Goal: Transaction & Acquisition: Obtain resource

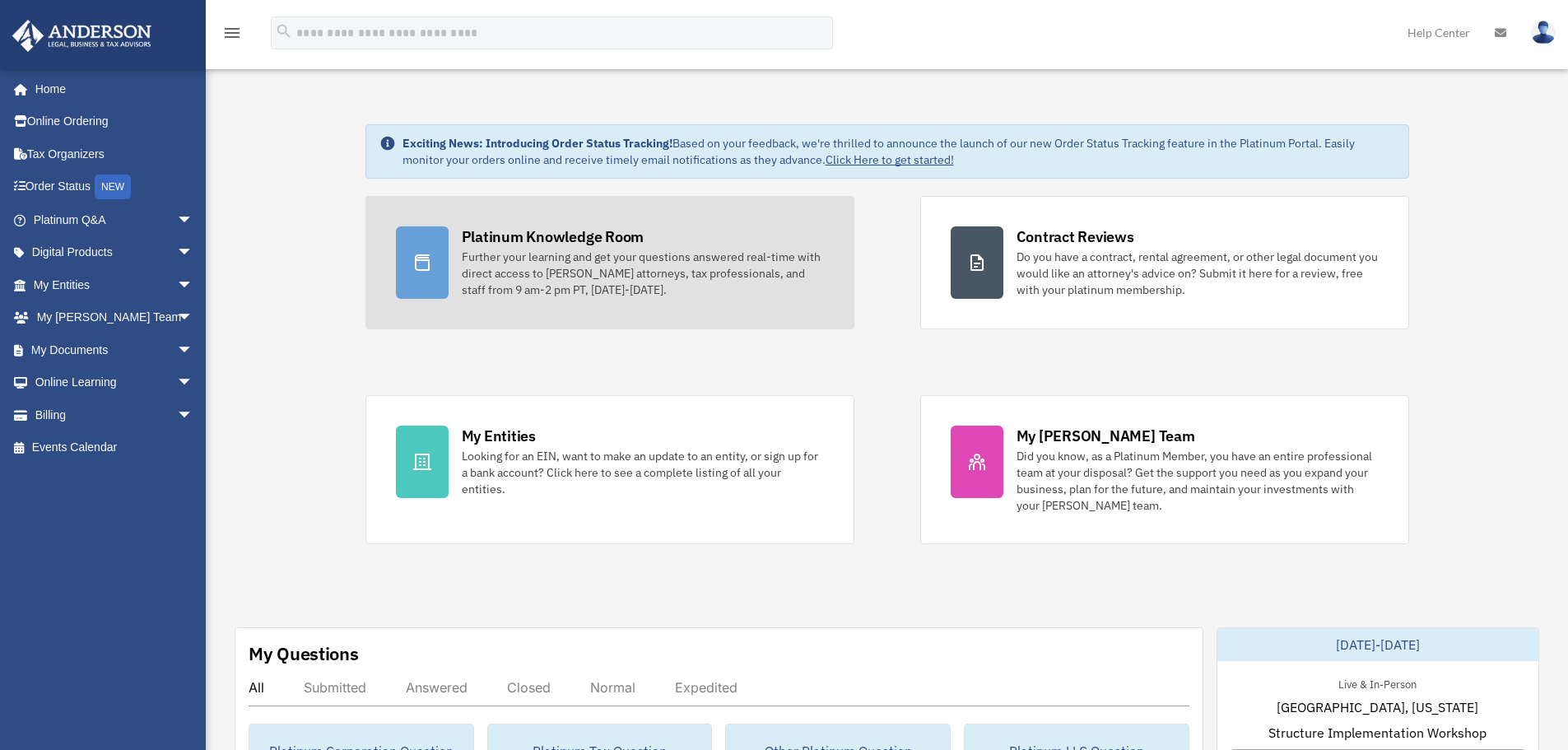
click at [569, 266] on div "Further your learning and get your questions answered real-time with direct acc…" at bounding box center [643, 273] width 362 height 49
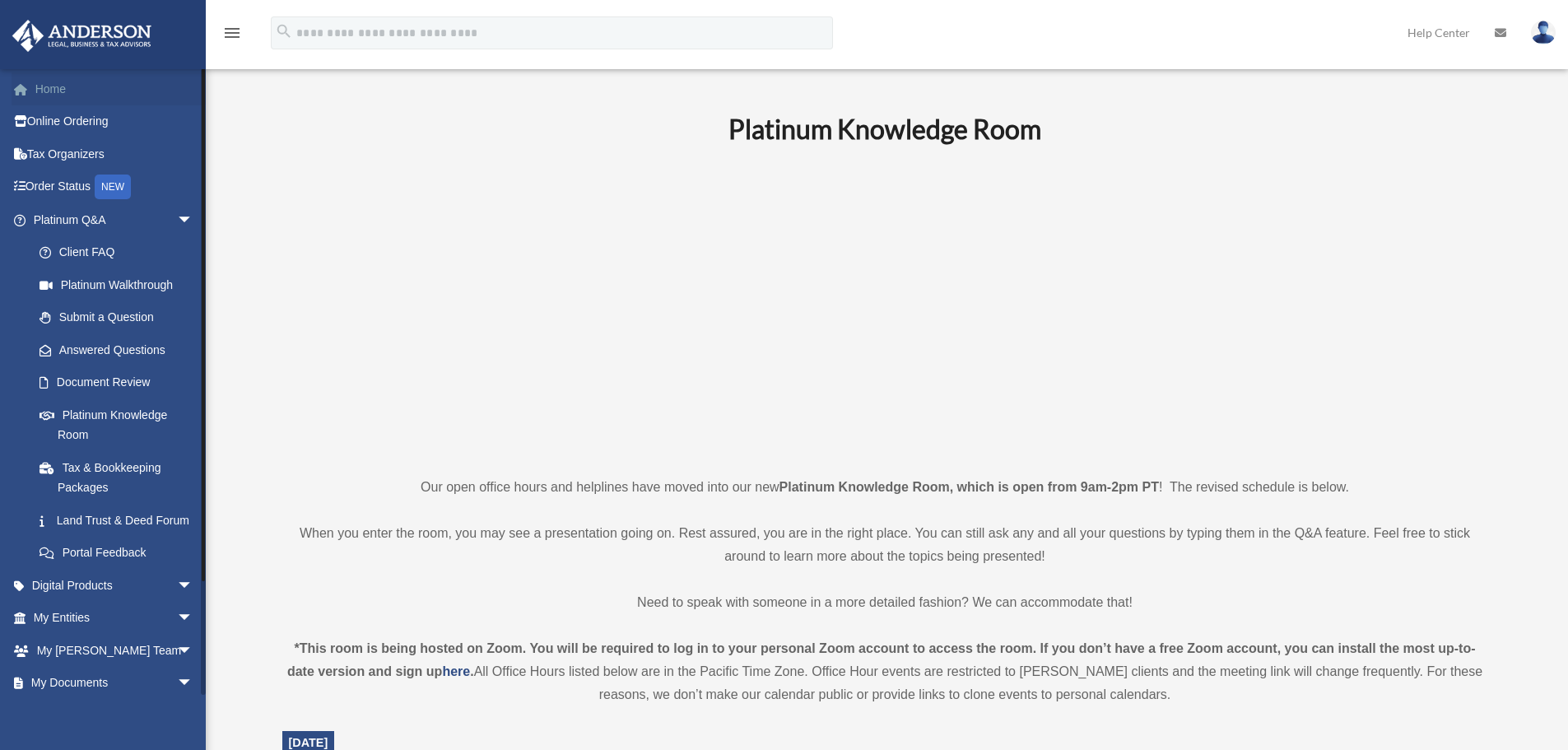
click at [63, 84] on link "Home" at bounding box center [115, 89] width 207 height 33
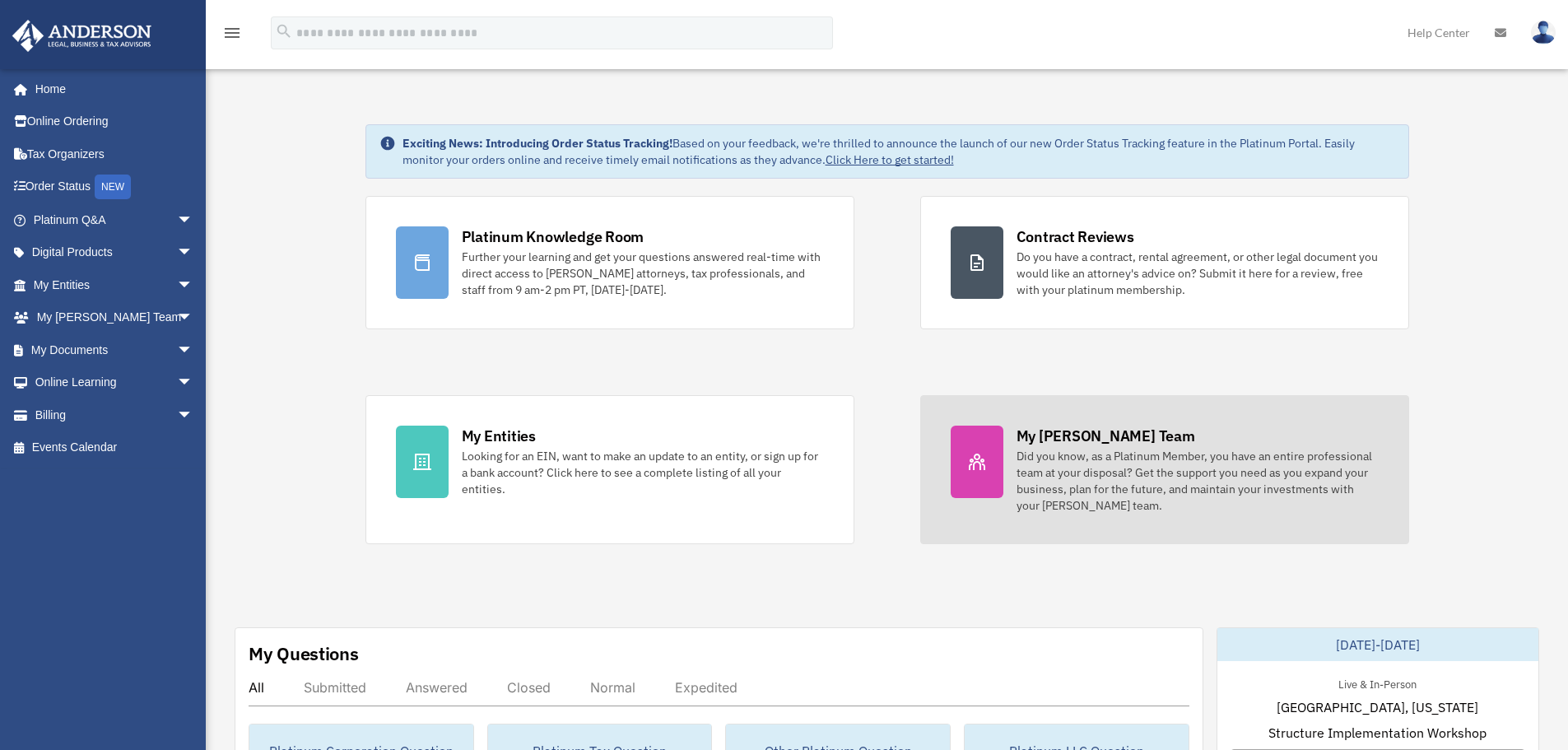
click at [1125, 445] on div "My [PERSON_NAME] Team" at bounding box center [1106, 436] width 179 height 21
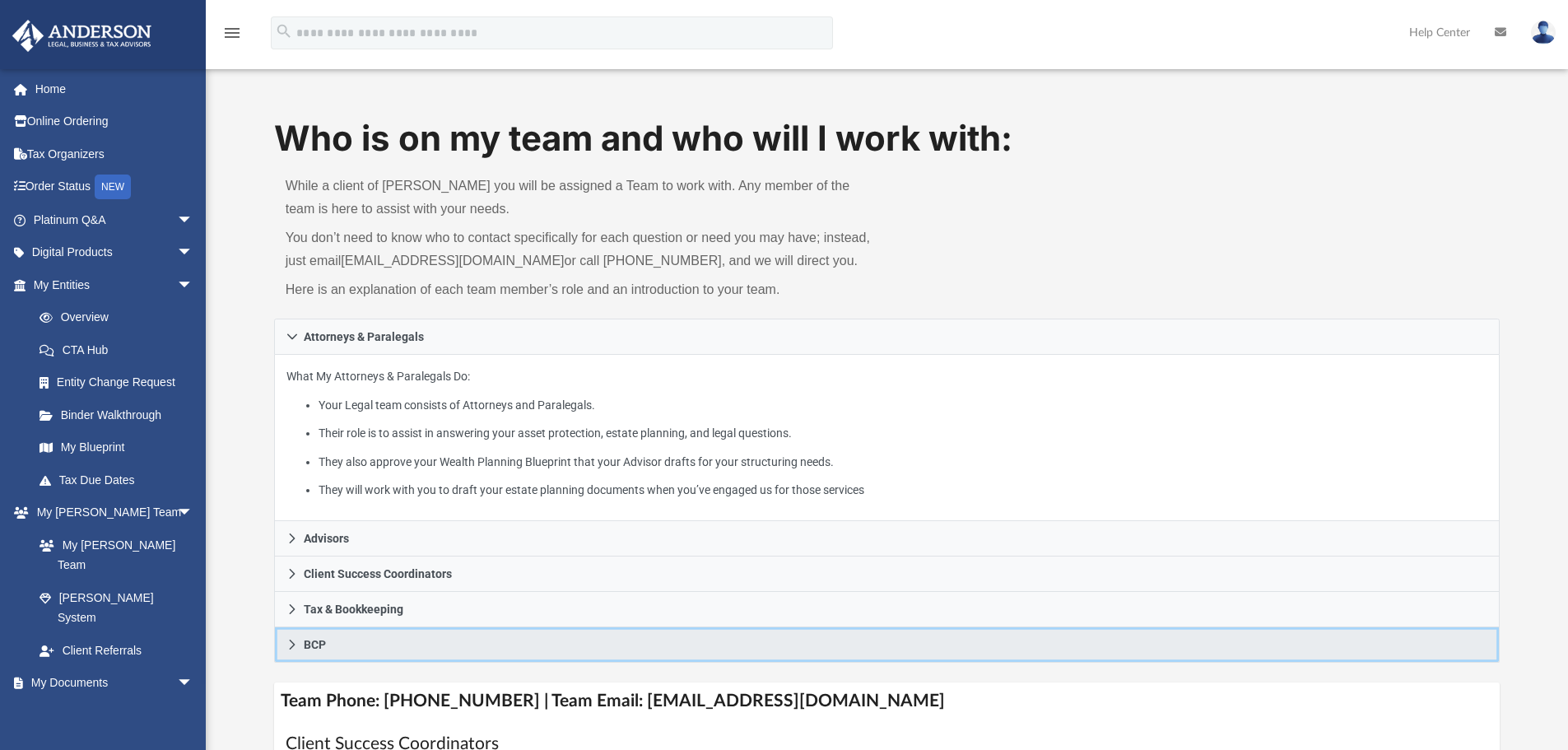
click at [309, 644] on span "BCP" at bounding box center [315, 645] width 22 height 12
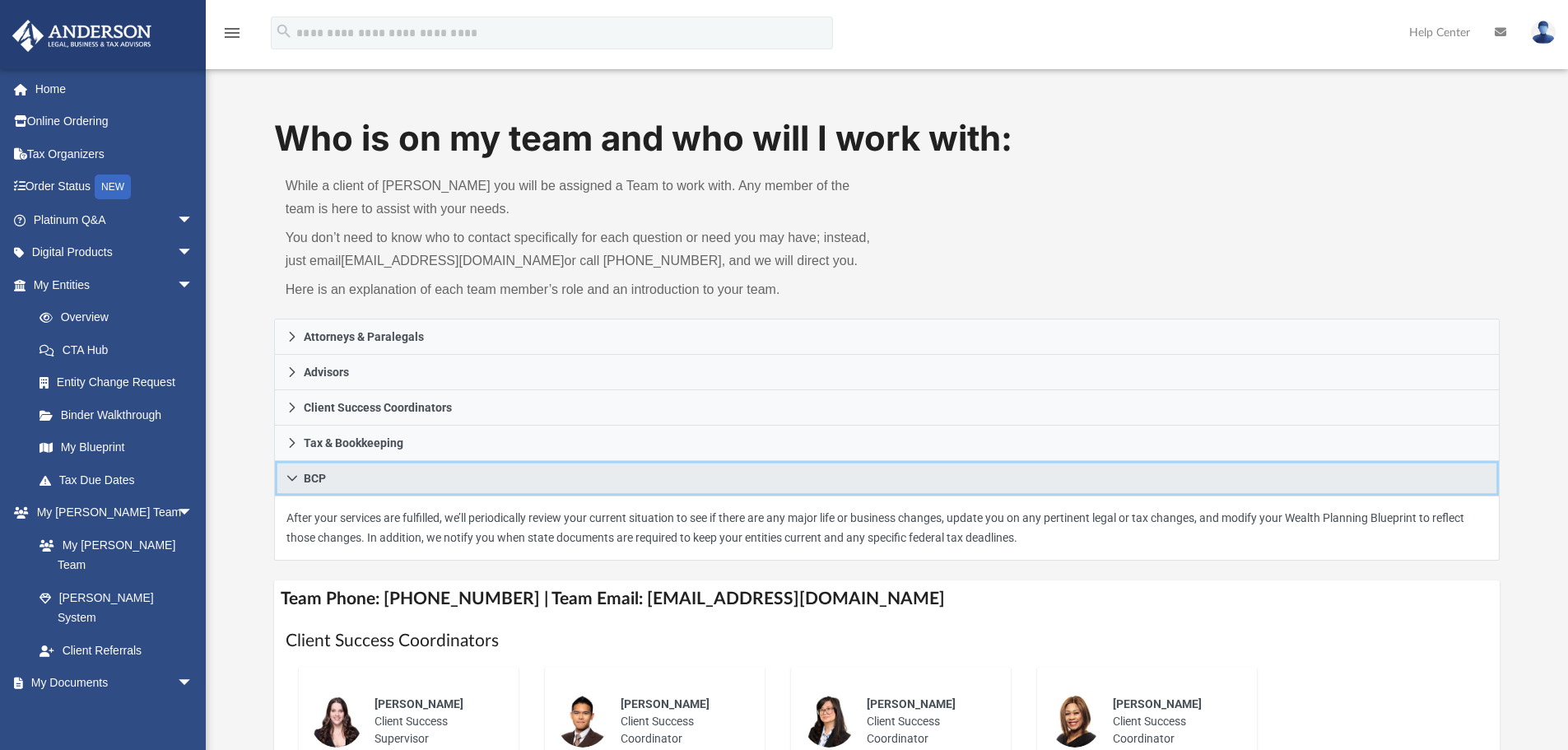
click at [292, 474] on icon at bounding box center [292, 479] width 12 height 12
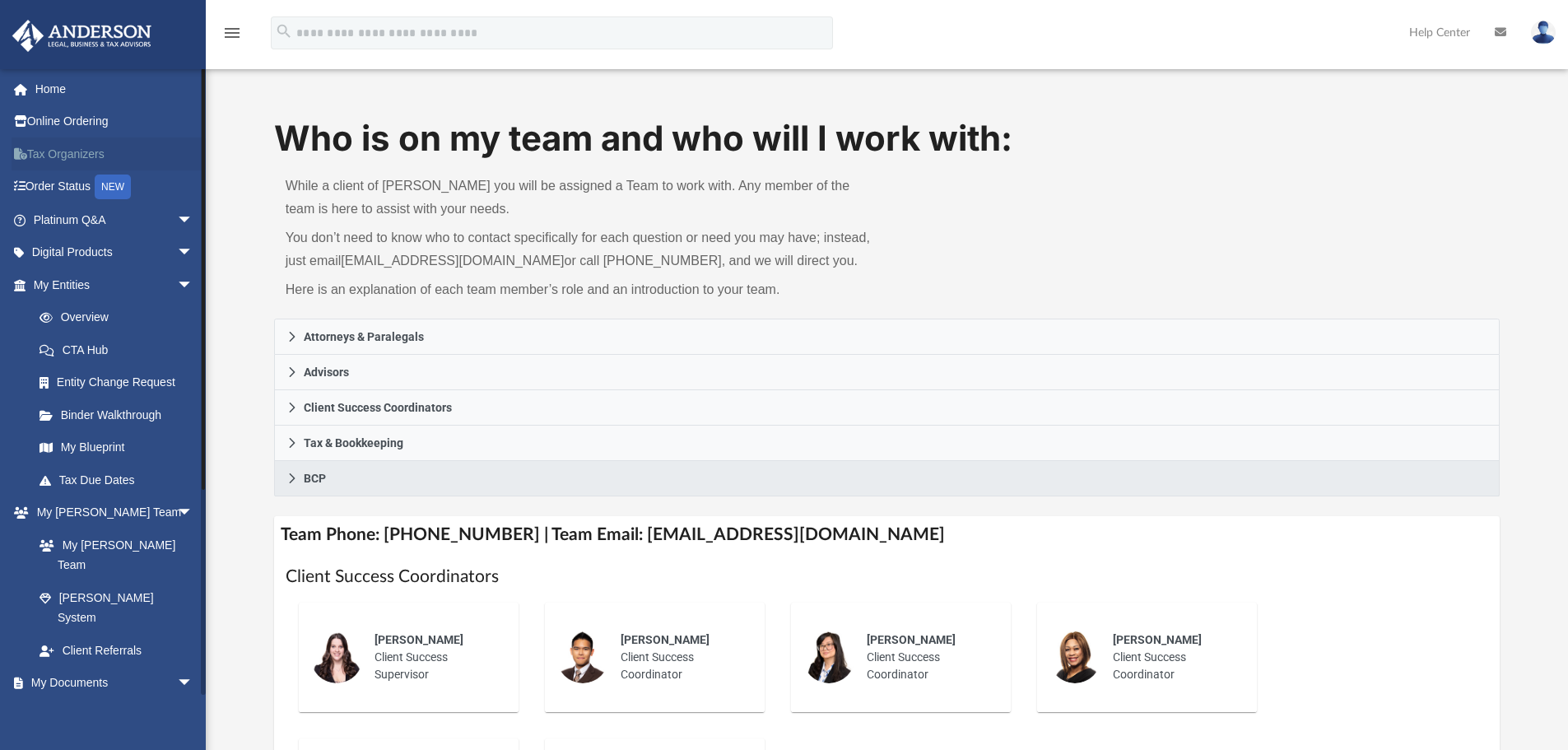
click at [49, 149] on link "Tax Organizers" at bounding box center [115, 153] width 207 height 33
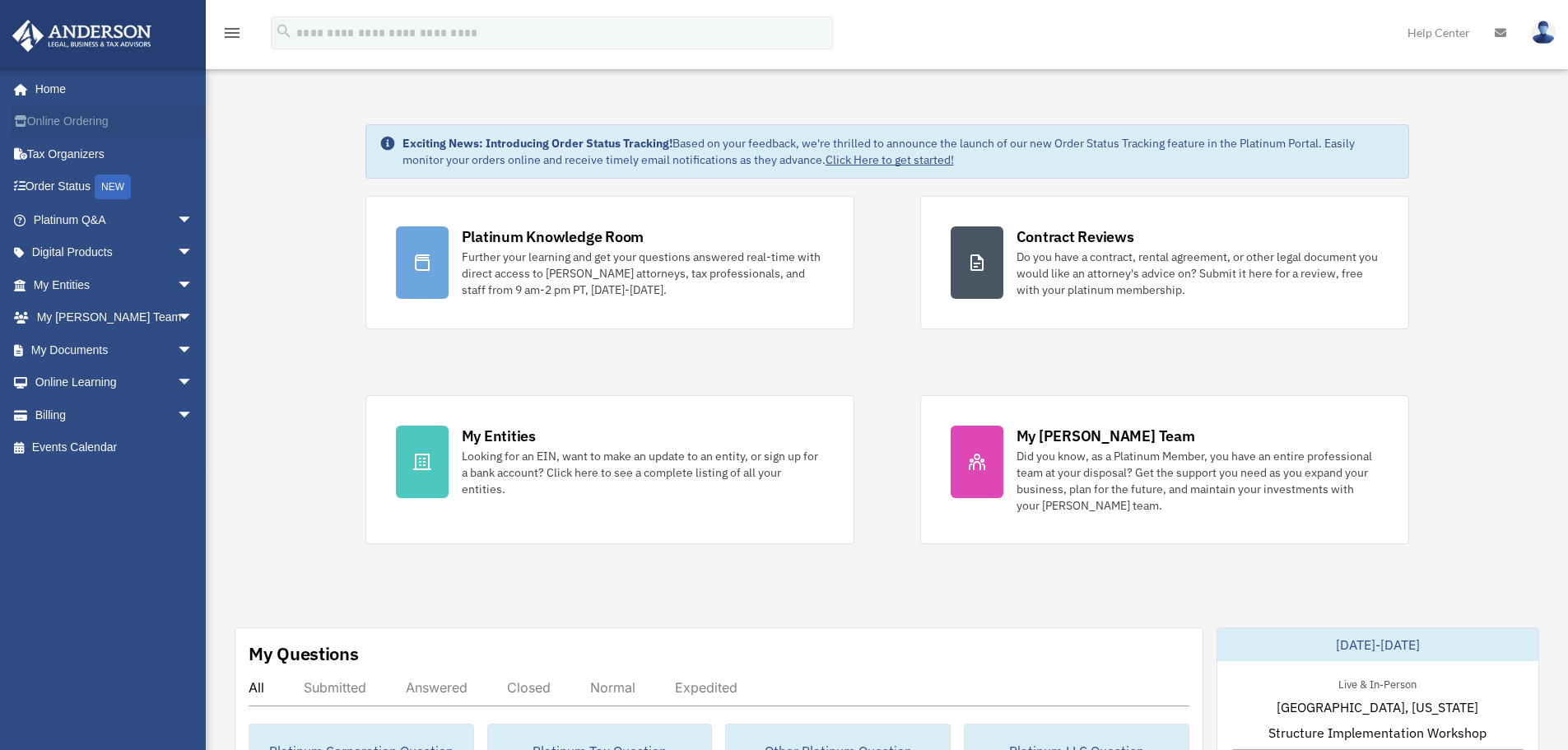
click at [75, 120] on link "Online Ordering" at bounding box center [115, 122] width 207 height 33
click at [177, 217] on span "arrow_drop_down" at bounding box center [193, 220] width 33 height 34
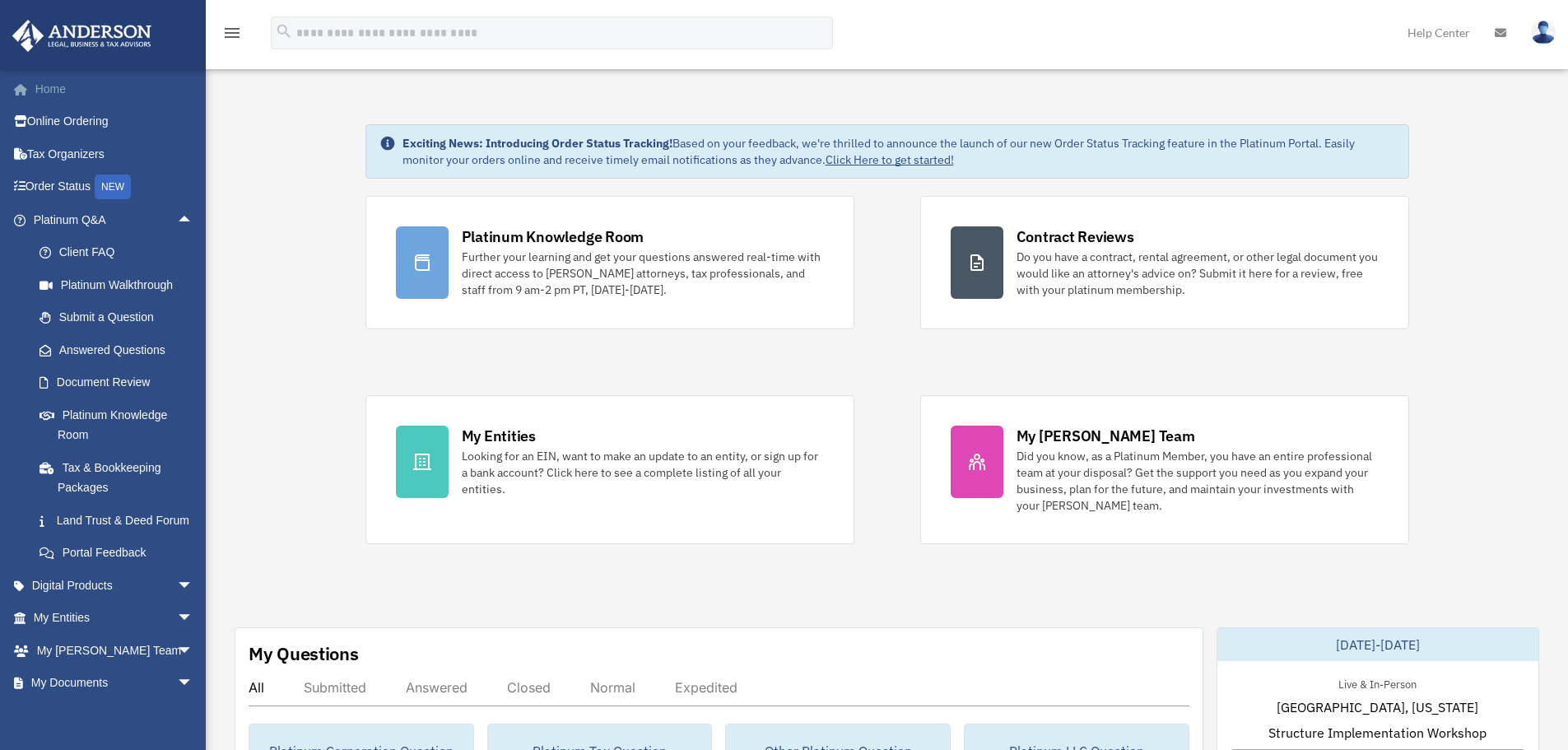
click at [42, 90] on link "Home" at bounding box center [115, 89] width 207 height 33
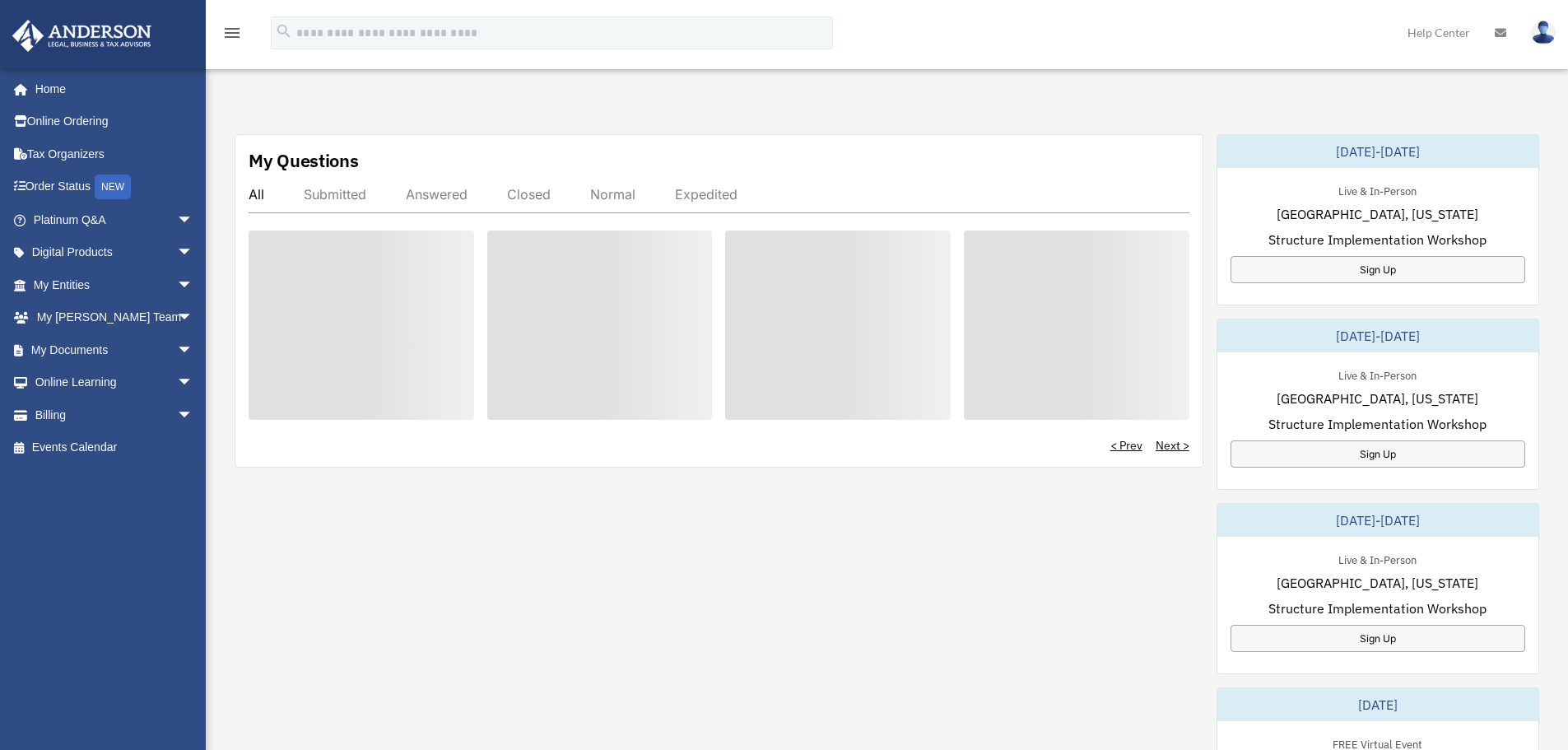
scroll to position [494, 0]
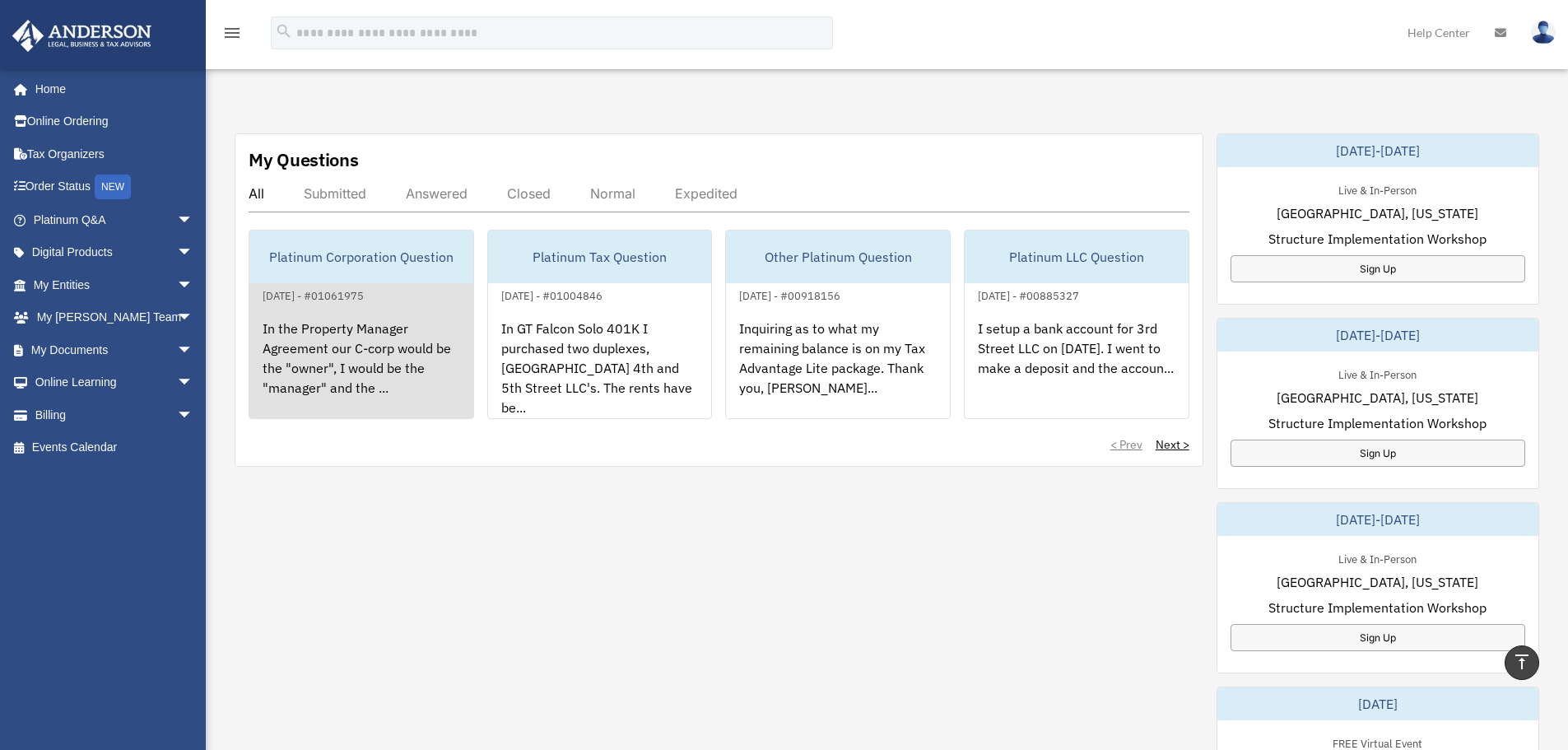
click at [404, 356] on div "In the Property Manager Agreement our C-corp would be the "owner", I would be t…" at bounding box center [361, 369] width 224 height 128
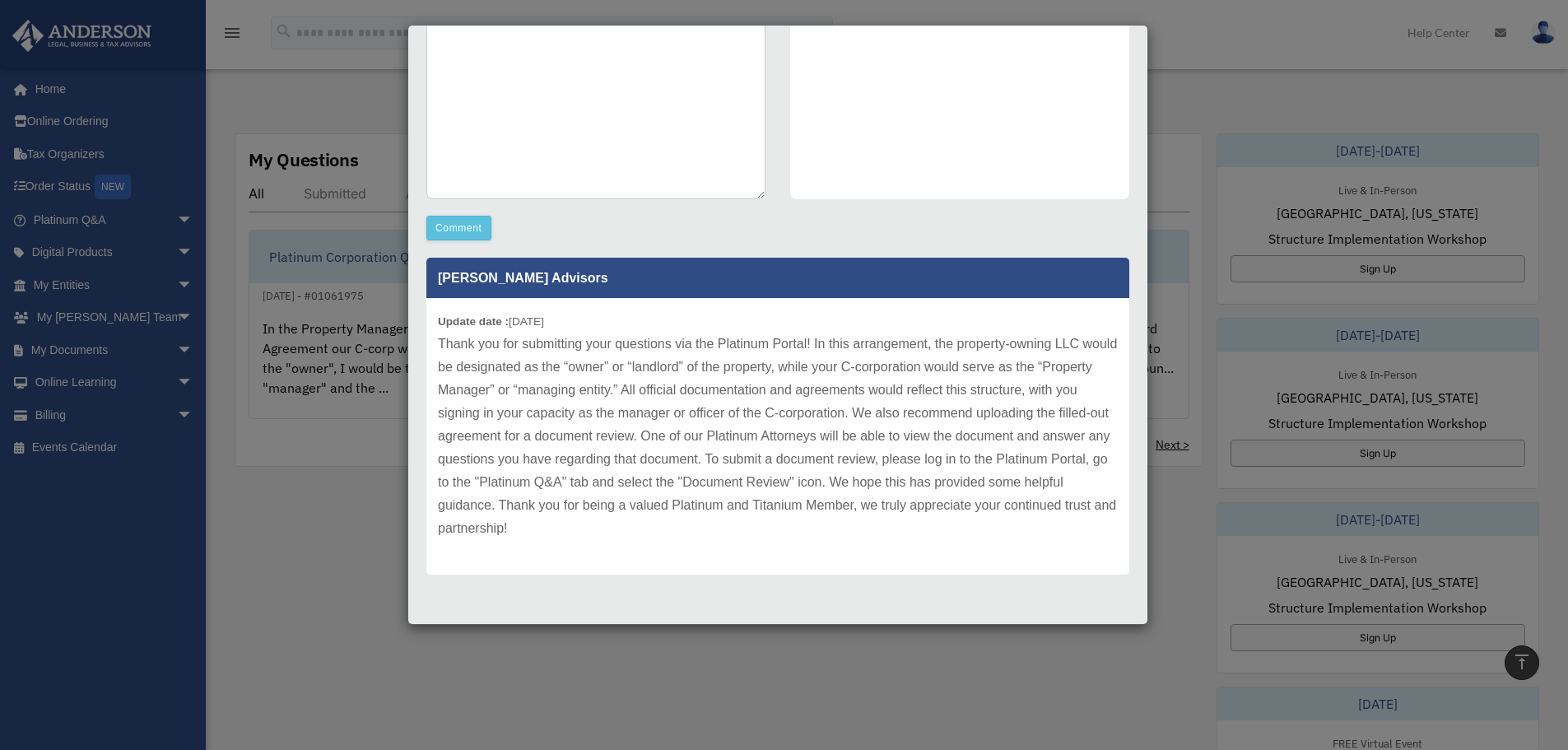
scroll to position [577, 0]
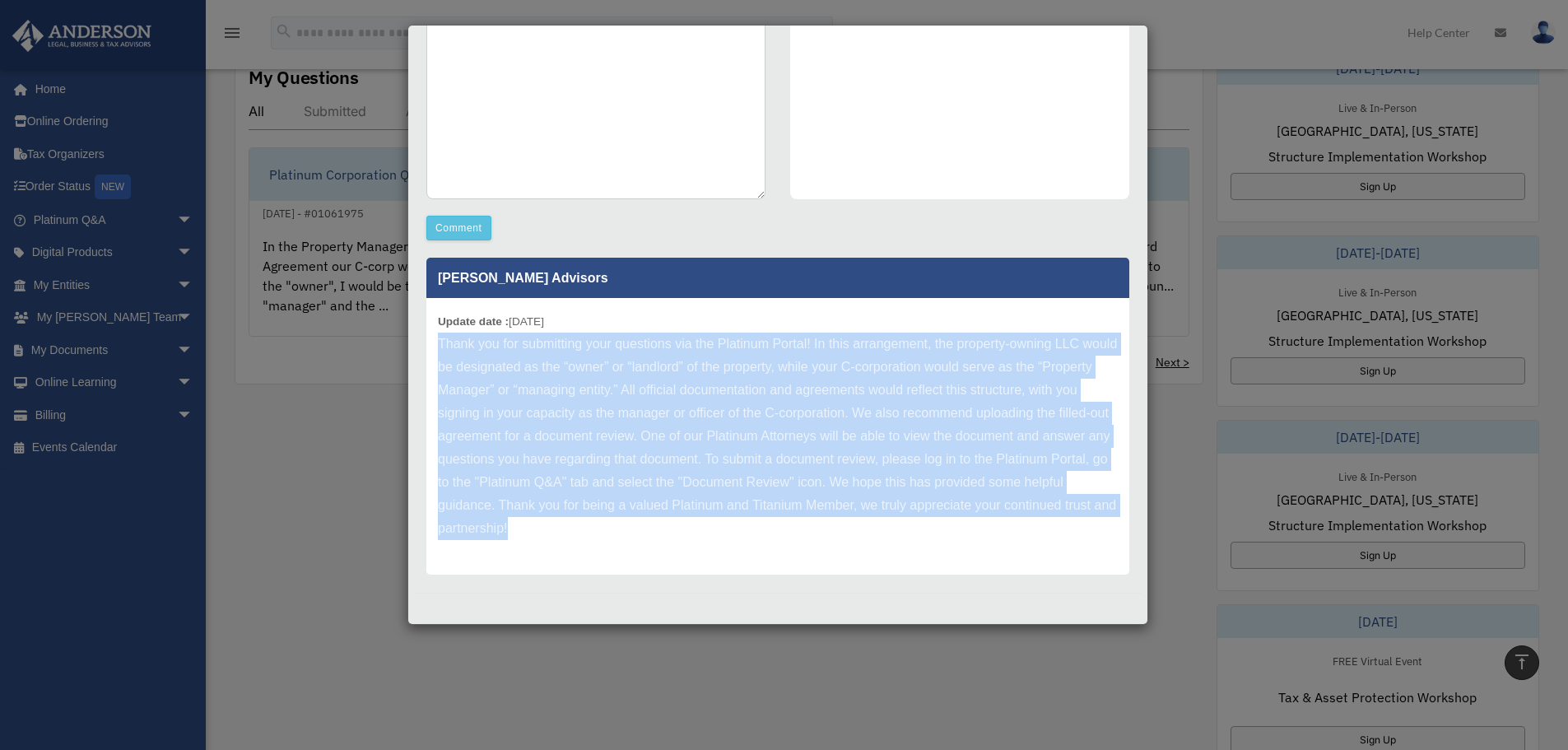
drag, startPoint x: 625, startPoint y: 527, endPoint x: 434, endPoint y: 341, distance: 266.6
click at [434, 341] on div "Update date : 08-01-2025" at bounding box center [778, 436] width 703 height 277
copy p "Thank you for submitting your questions via the Platinum Portal! In this arrang…"
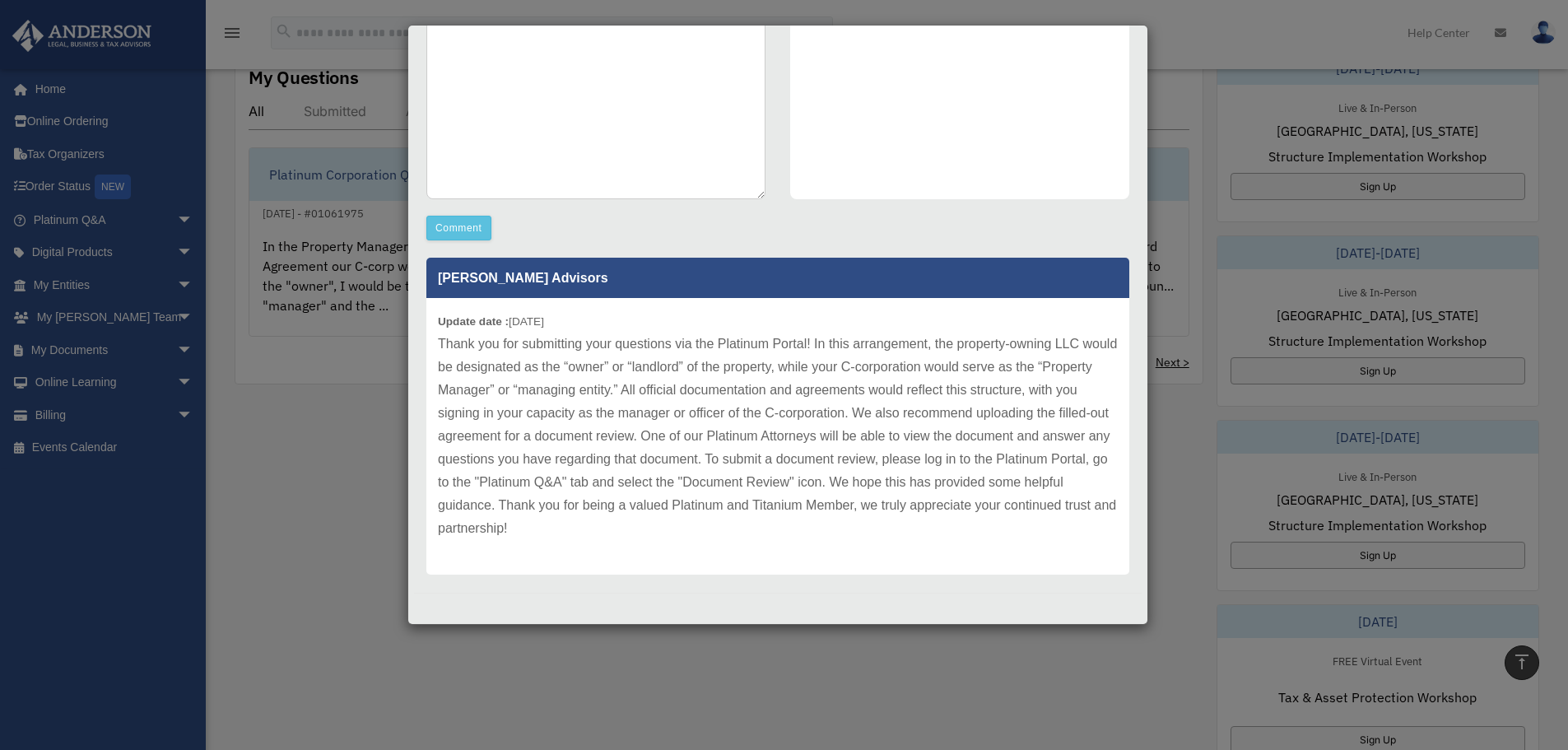
click at [1306, 49] on div "Case Detail × Platinum Corporation Question Case Number 01061975 Created Date J…" at bounding box center [784, 375] width 1568 height 750
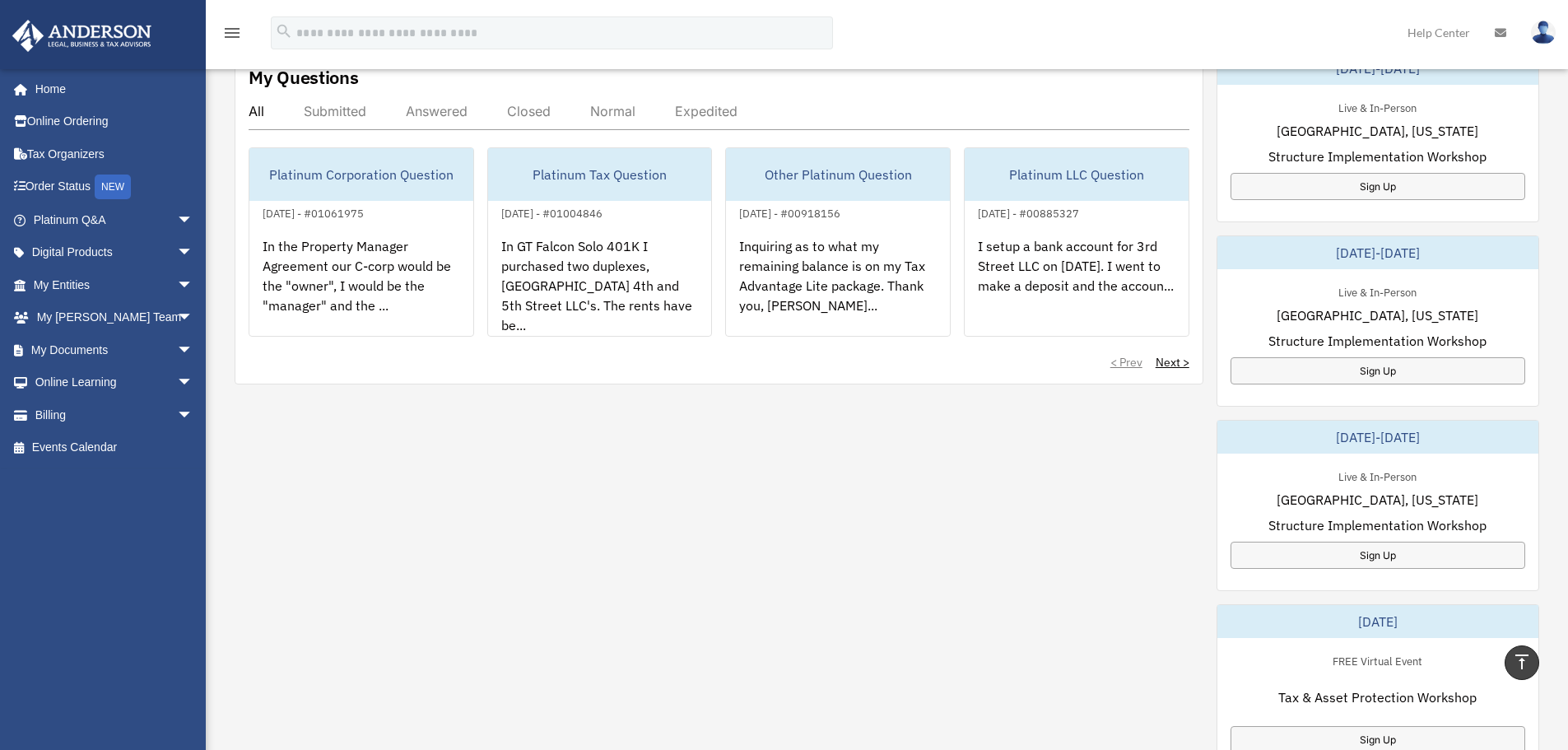
click at [575, 587] on div "My Questions All Submitted Answered Closed Normal Expedited Platinum Corporatio…" at bounding box center [886, 506] width 1305 height 910
click at [177, 218] on span "arrow_drop_down" at bounding box center [193, 220] width 33 height 34
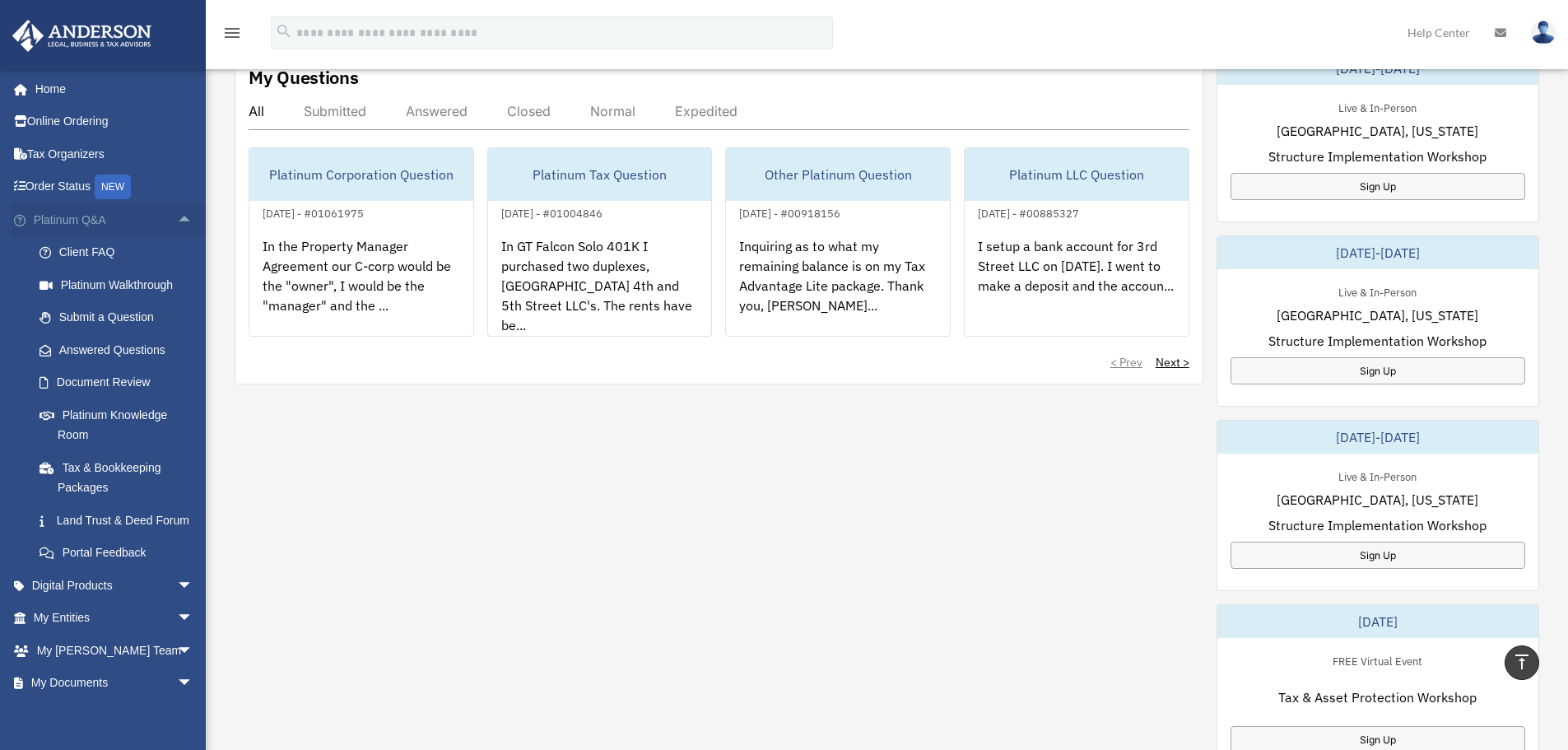
click at [177, 216] on span "arrow_drop_up" at bounding box center [193, 220] width 33 height 34
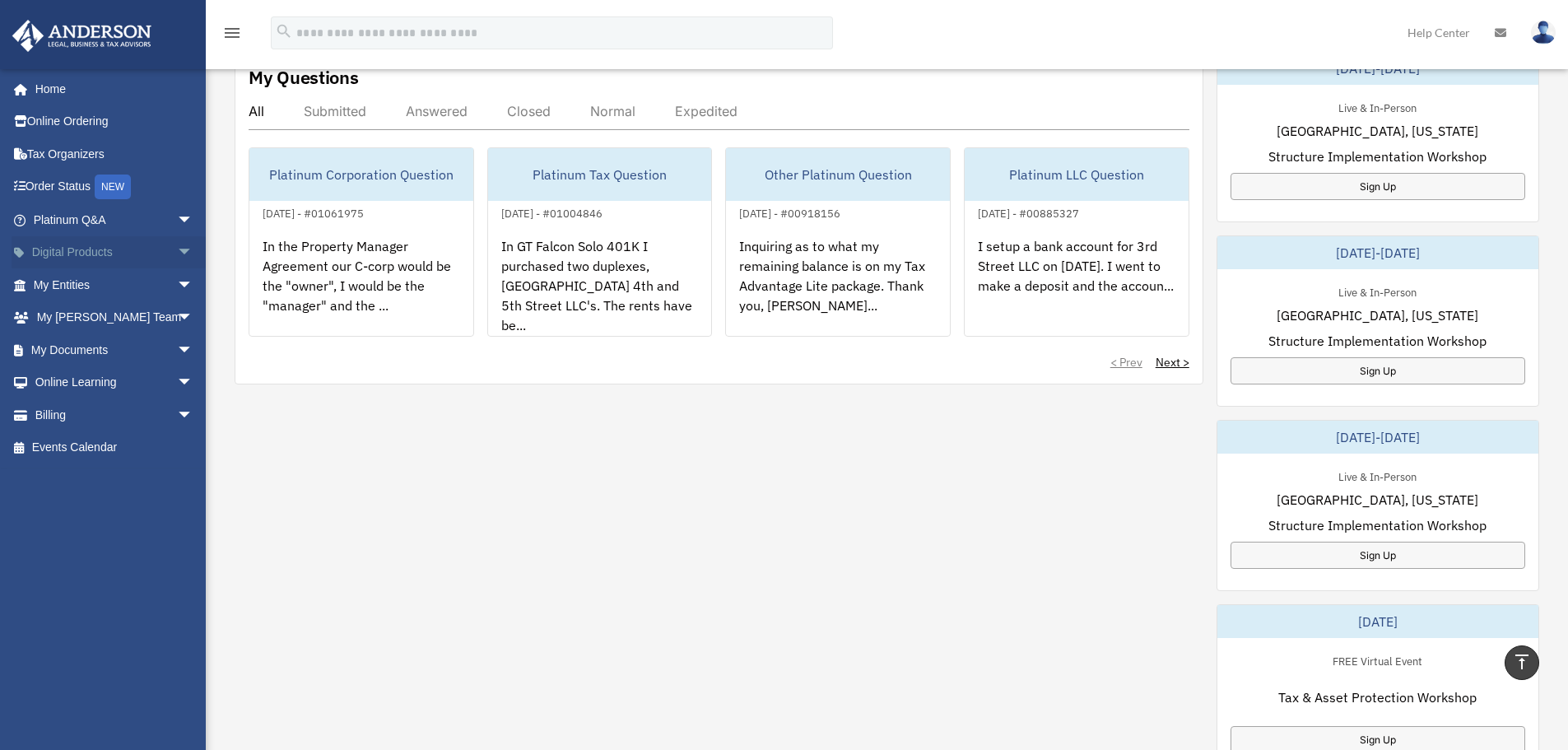
click at [177, 252] on span "arrow_drop_down" at bounding box center [193, 252] width 33 height 34
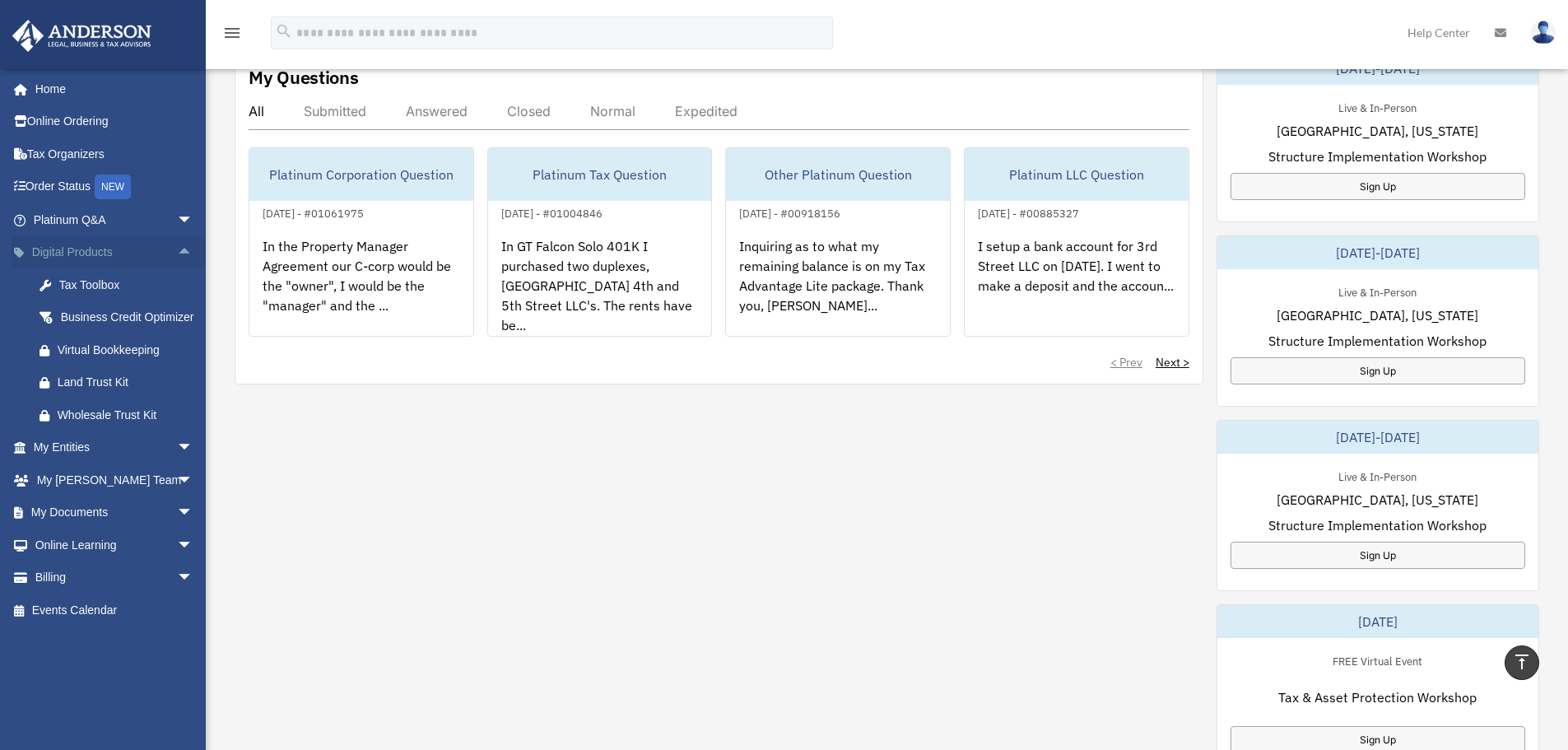
click at [177, 251] on span "arrow_drop_up" at bounding box center [193, 252] width 33 height 34
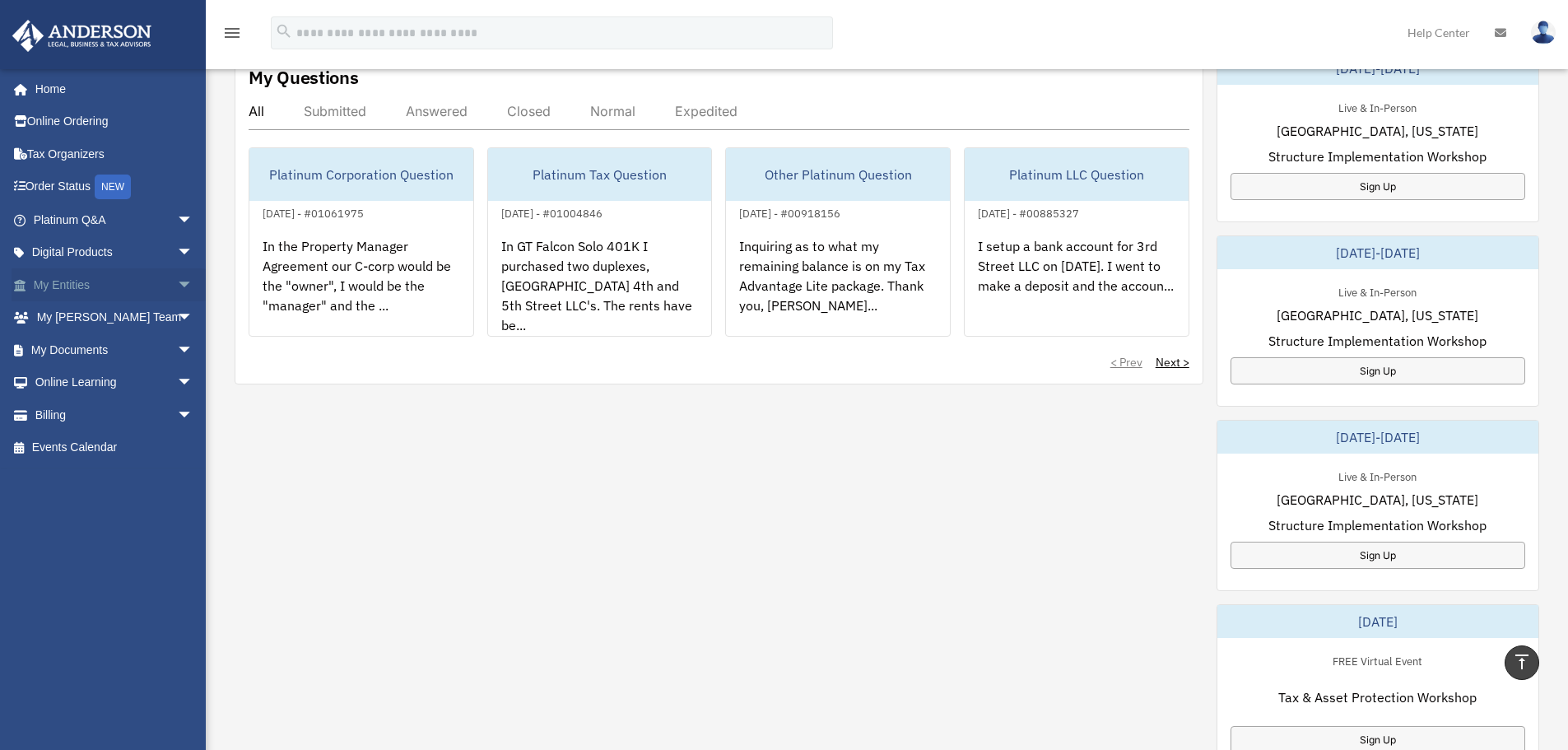
click at [177, 282] on span "arrow_drop_down" at bounding box center [193, 285] width 33 height 34
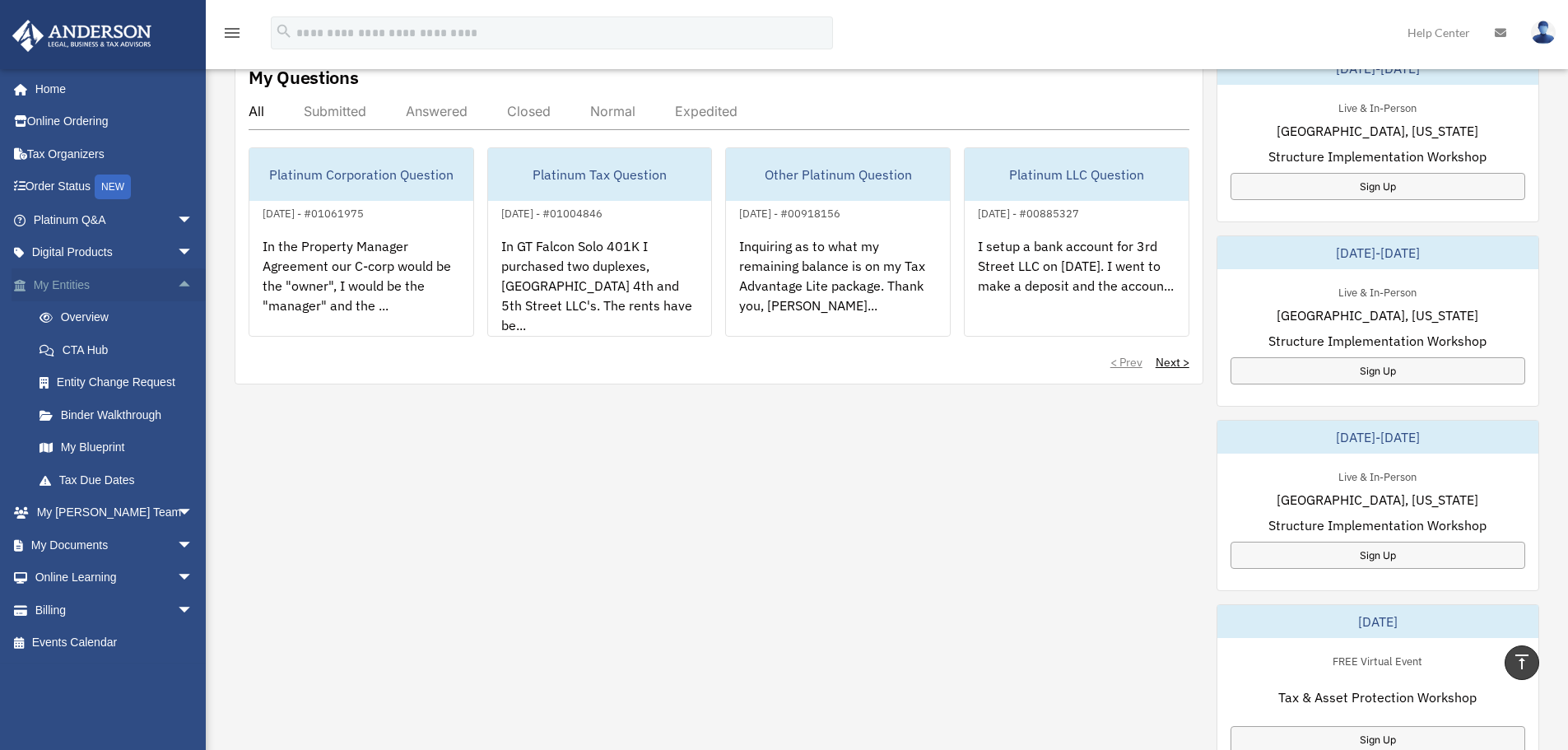
click at [177, 279] on span "arrow_drop_up" at bounding box center [193, 285] width 33 height 34
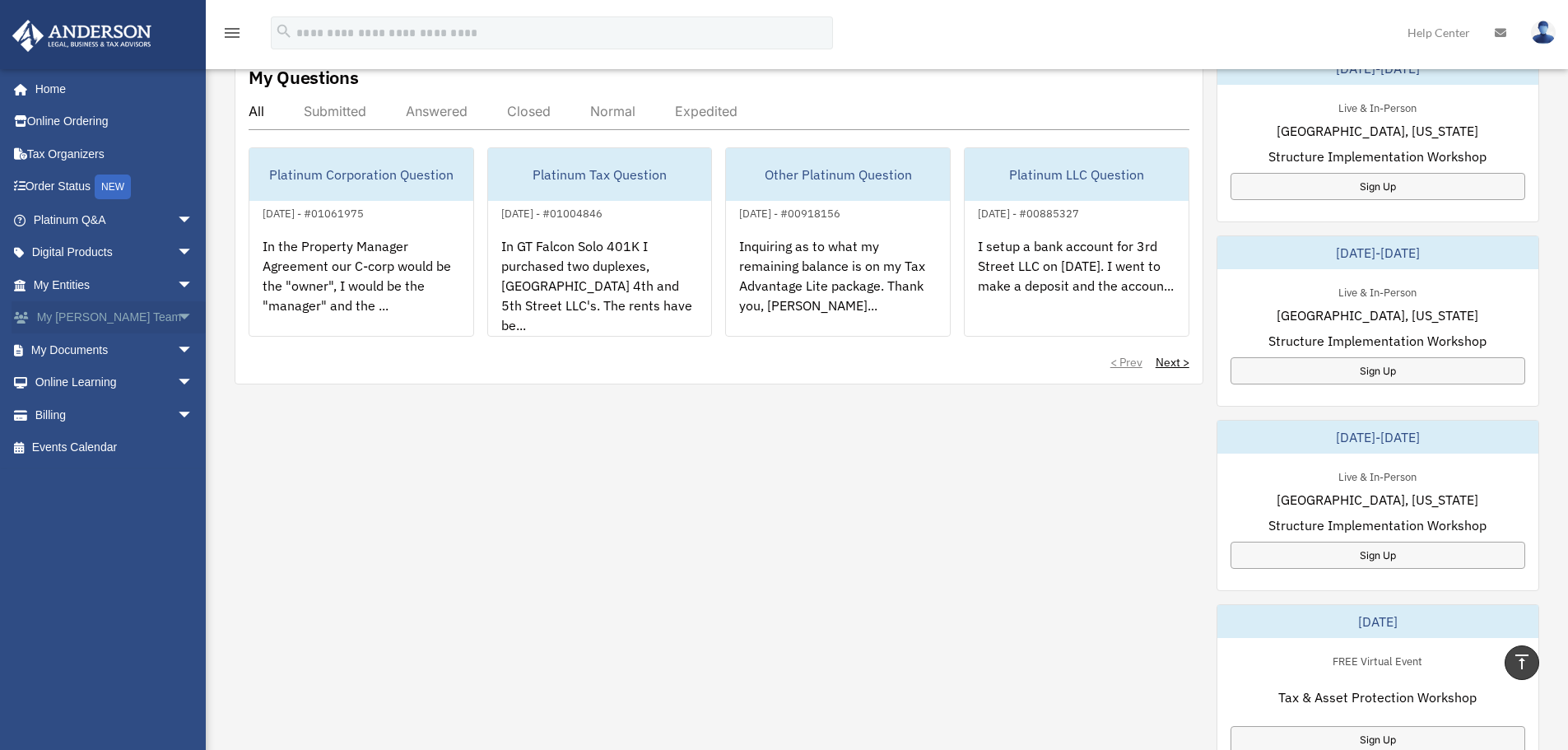
click at [177, 317] on span "arrow_drop_down" at bounding box center [193, 318] width 33 height 34
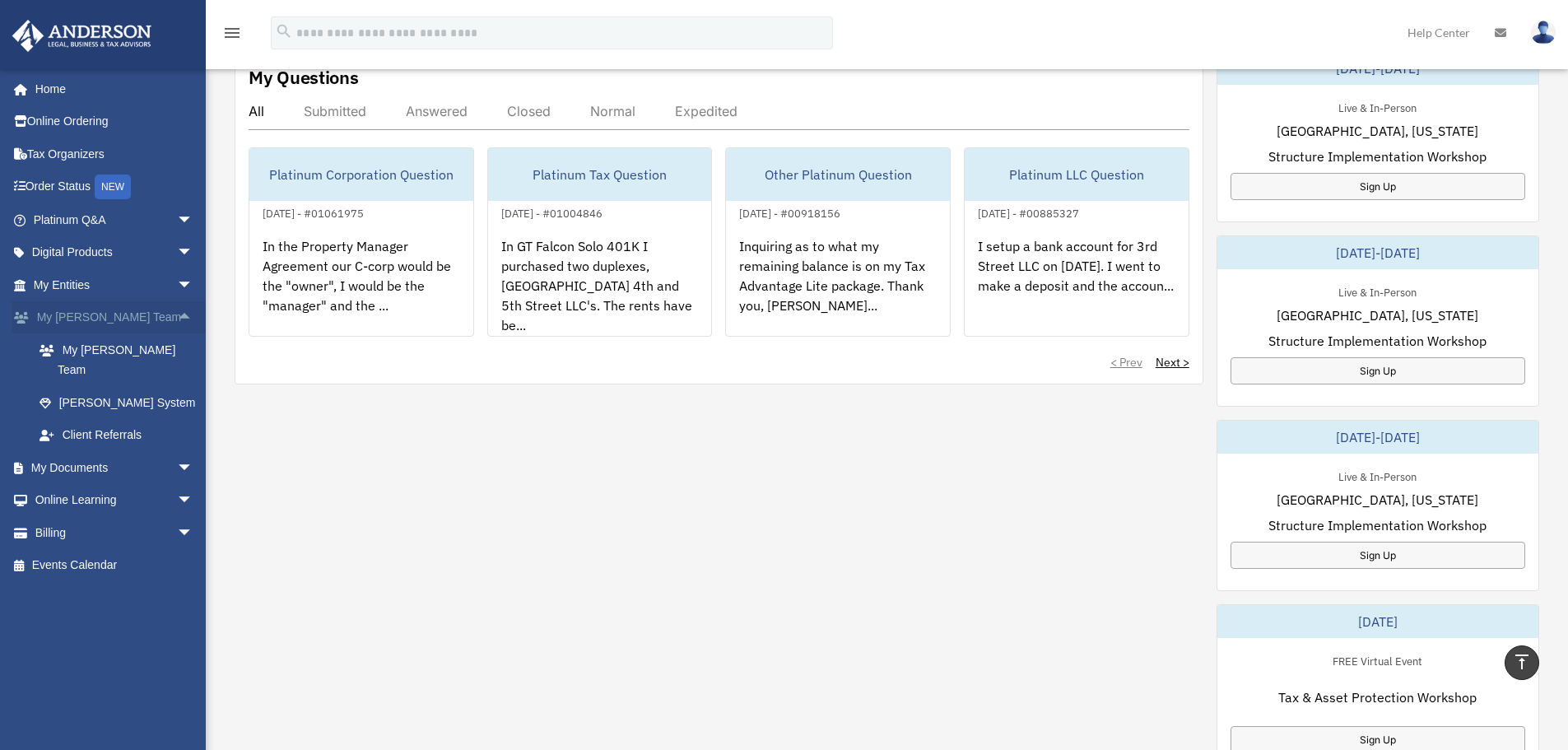
click at [177, 316] on span "arrow_drop_up" at bounding box center [193, 318] width 33 height 34
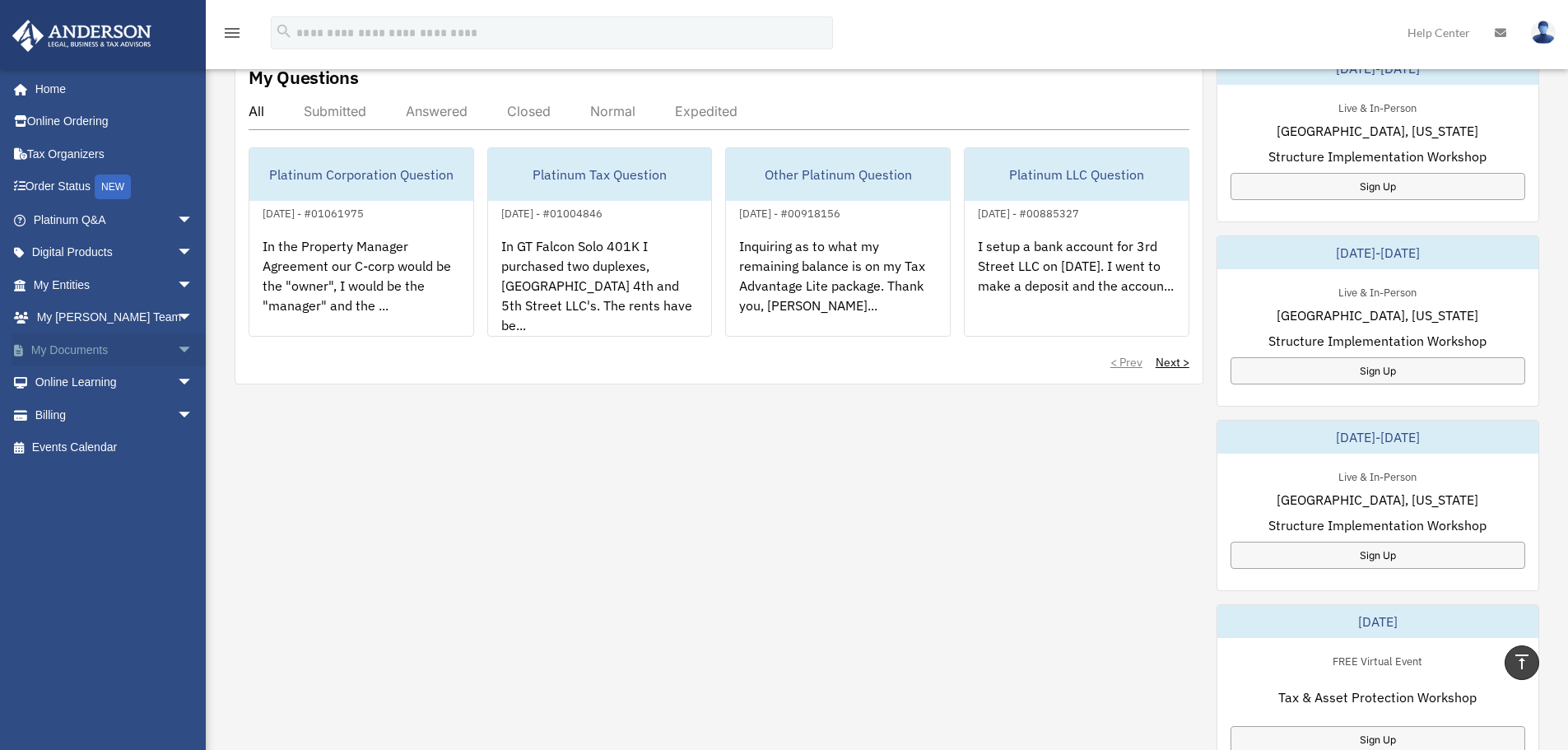
click at [177, 350] on span "arrow_drop_down" at bounding box center [193, 350] width 33 height 34
click at [124, 448] on link "Forms Library" at bounding box center [120, 448] width 195 height 33
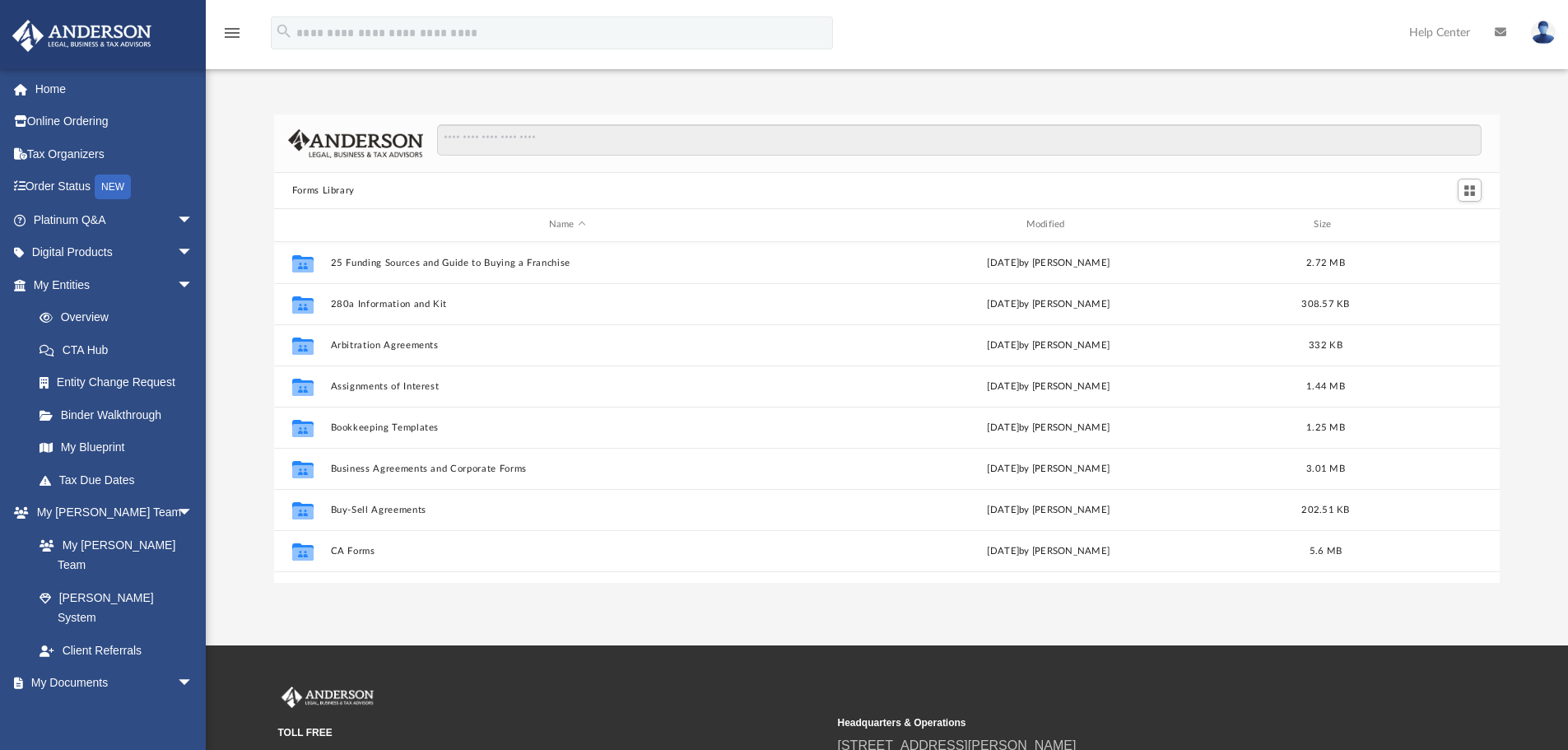
scroll to position [362, 1214]
click at [508, 138] on input "Search files and folders" at bounding box center [960, 140] width 1045 height 31
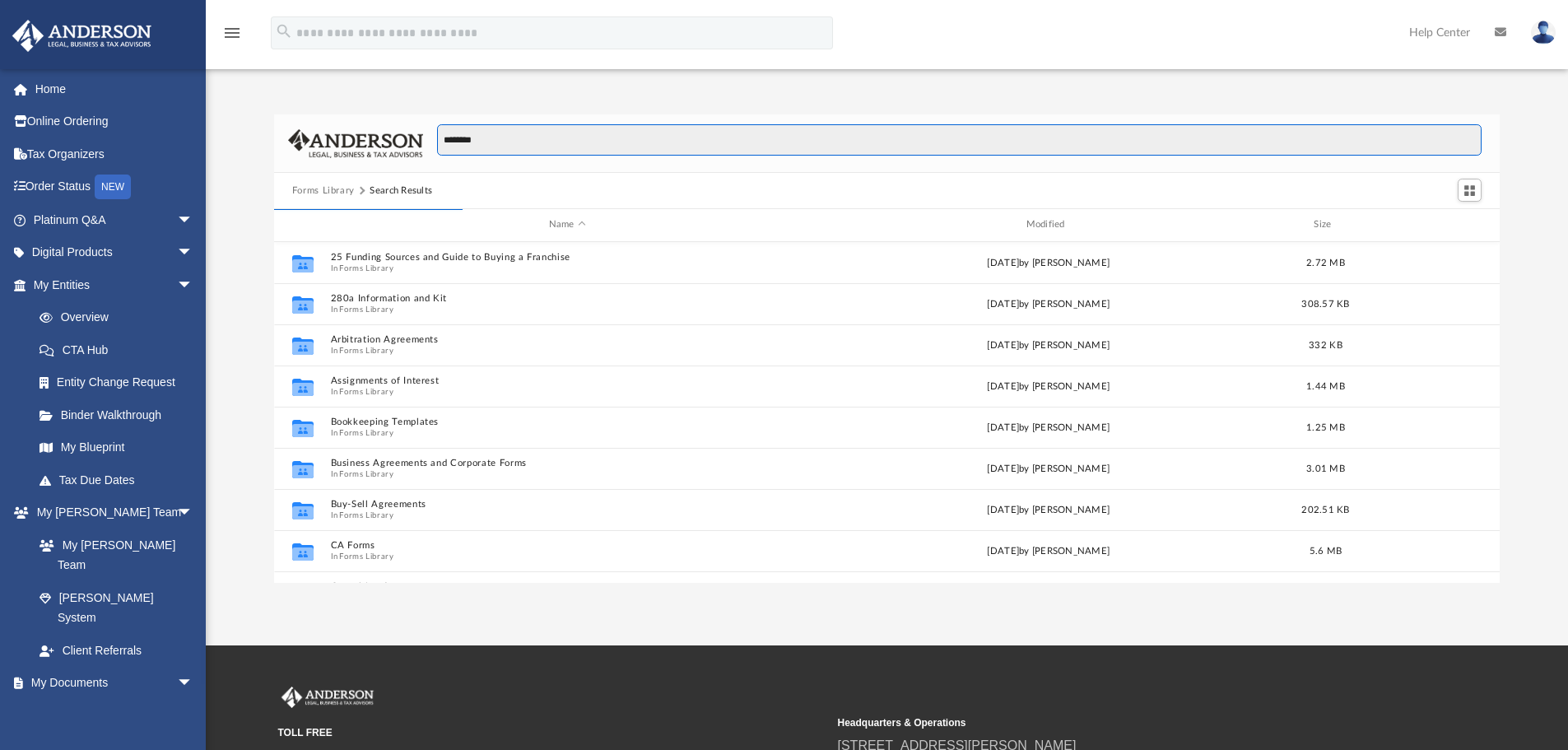
scroll to position [311, 1214]
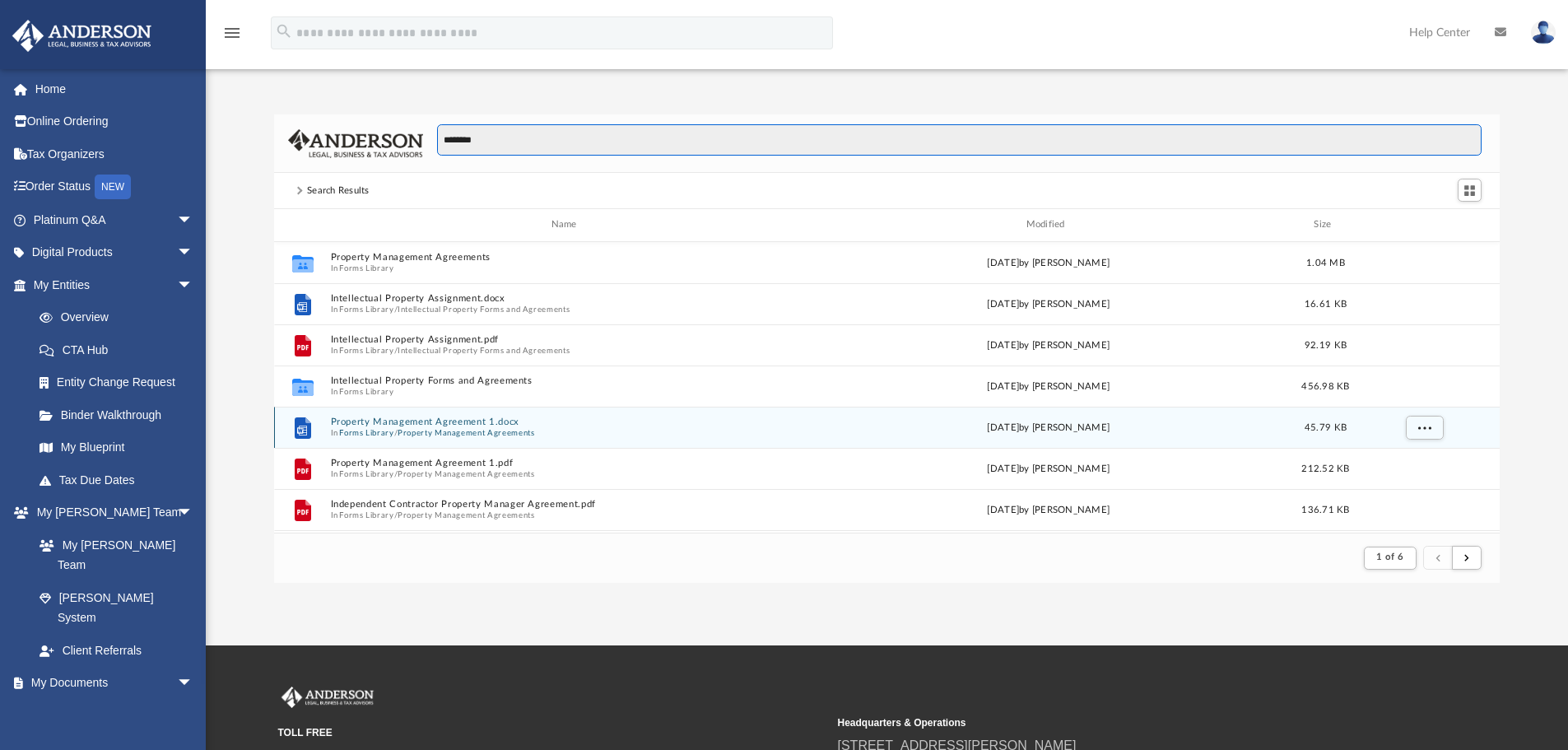
type input "********"
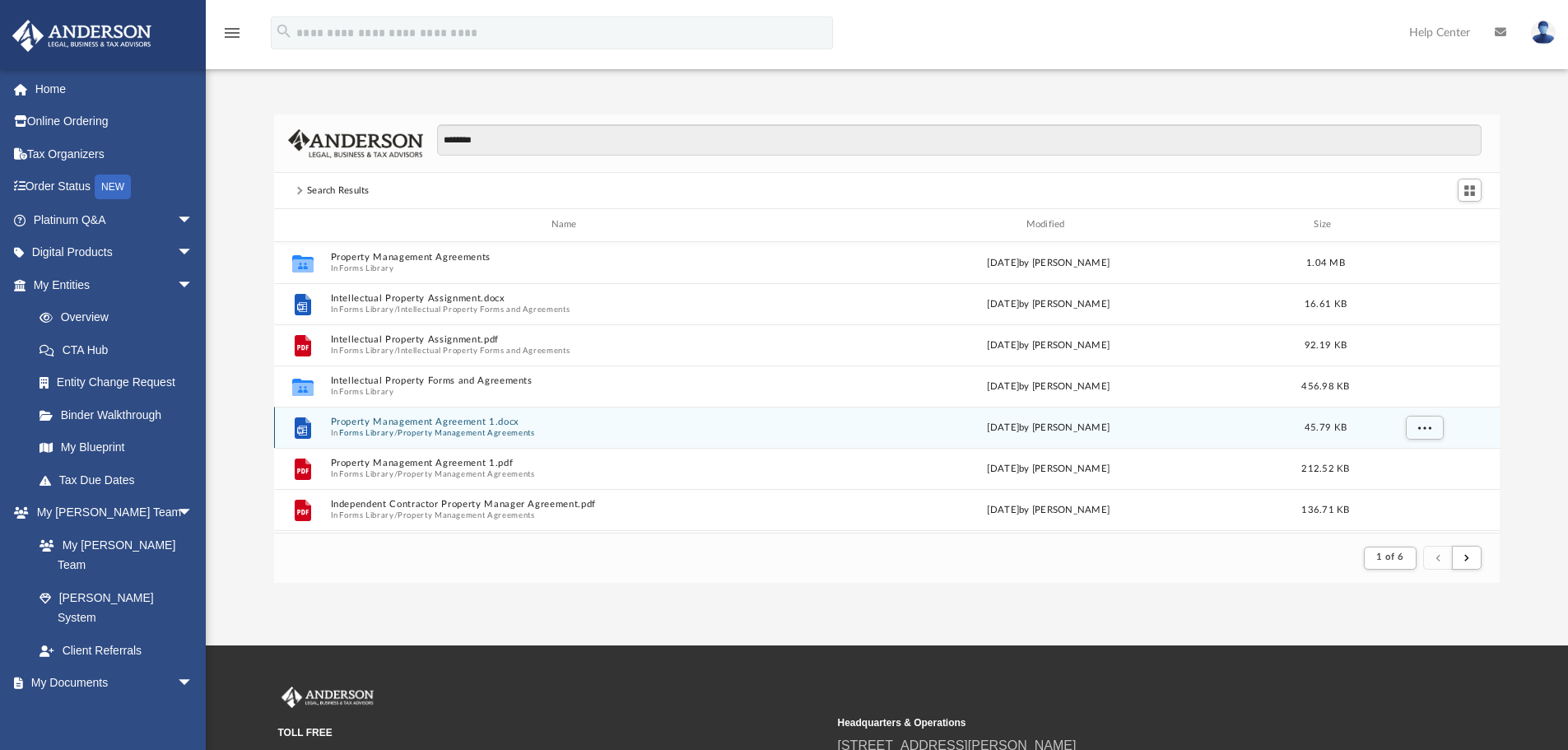
click at [474, 428] on button "Property Management Agreements" at bounding box center [466, 433] width 137 height 11
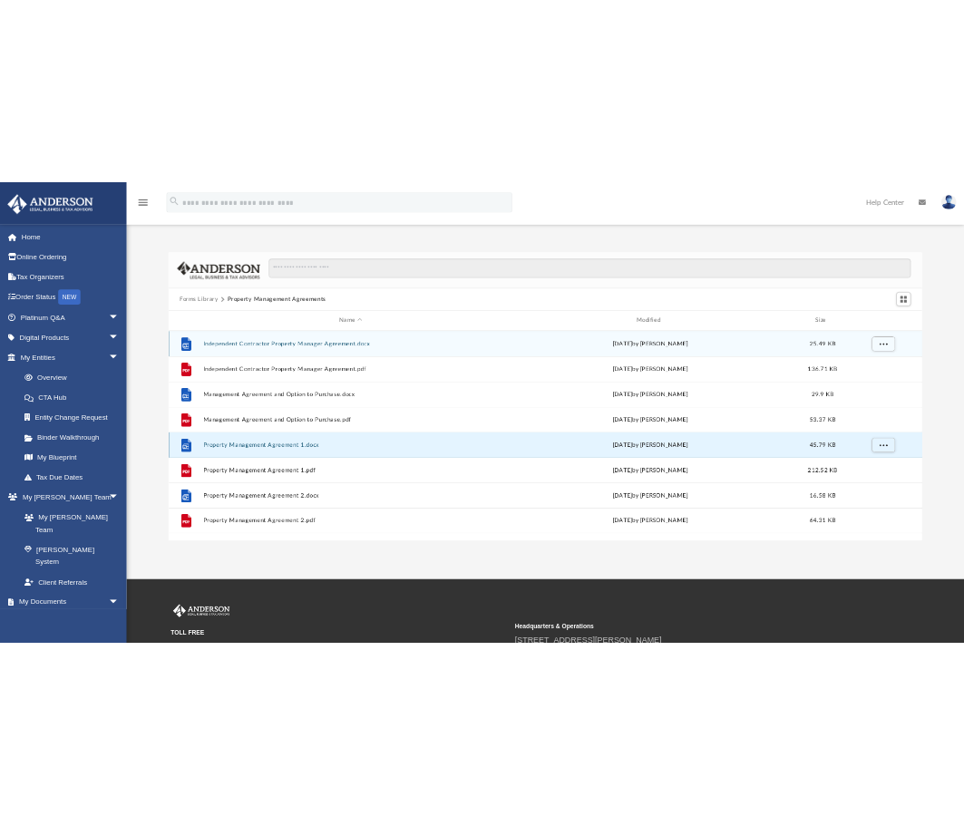
scroll to position [399, 1337]
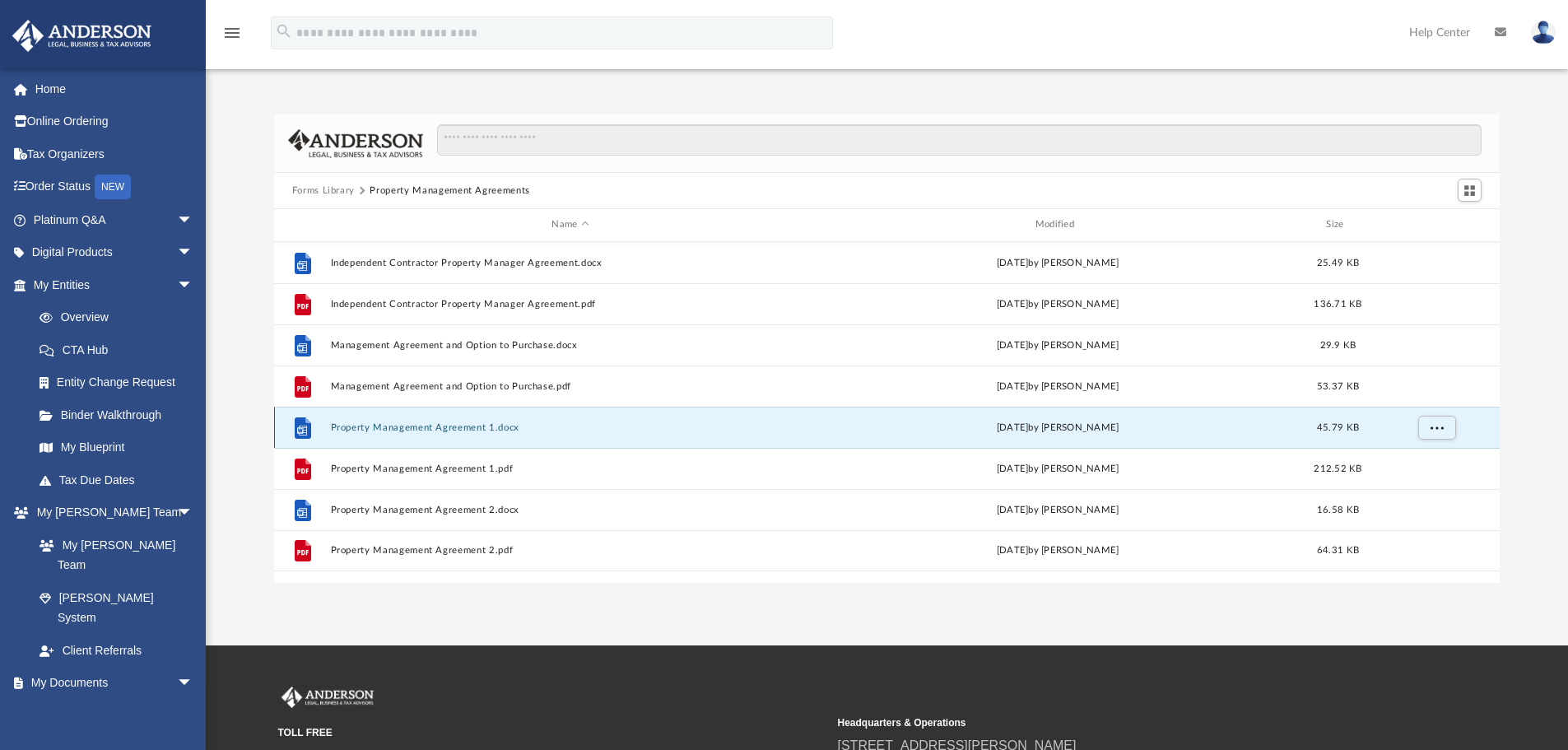
click at [384, 428] on button "Property Management Agreement 1.docx" at bounding box center [570, 428] width 480 height 11
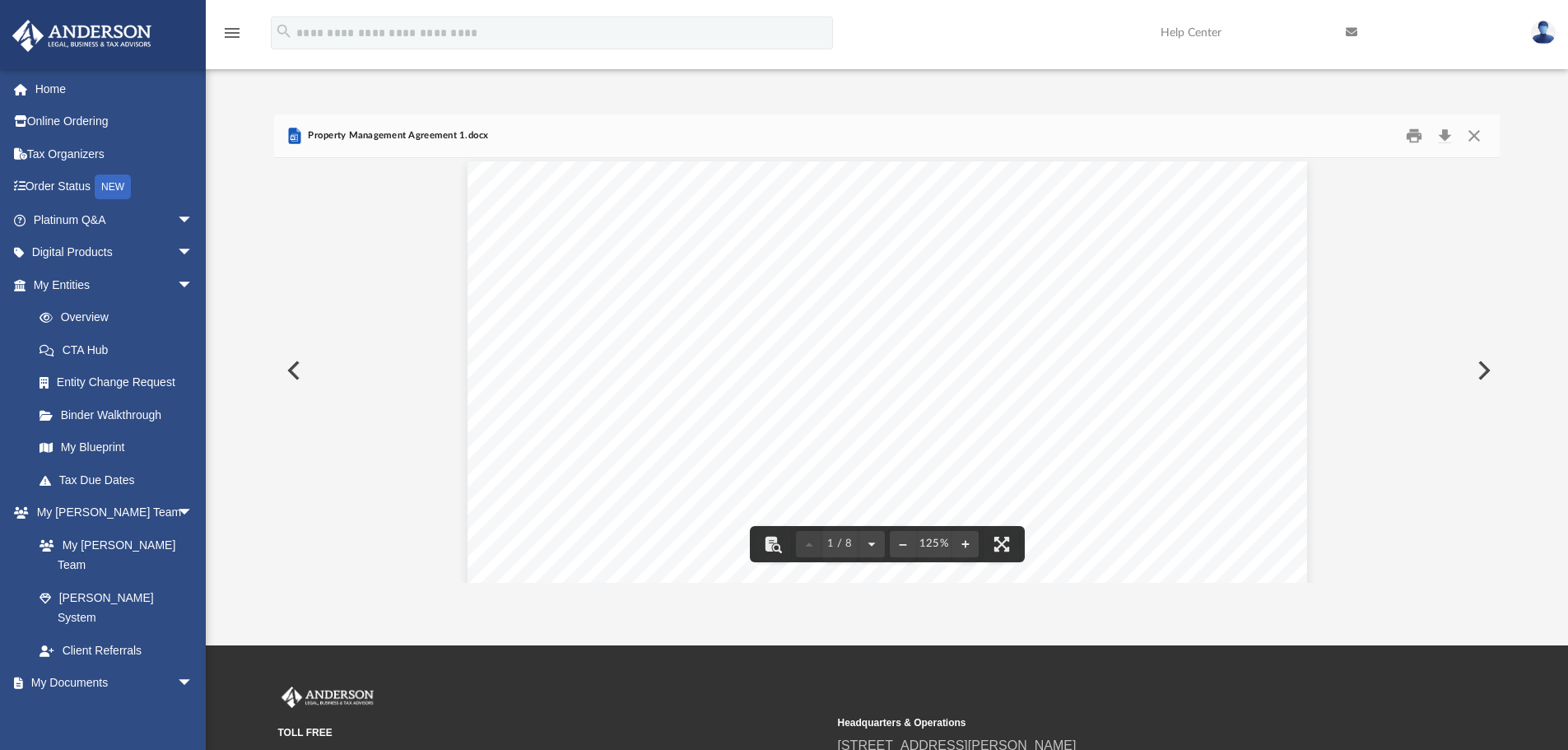
scroll to position [0, 0]
click at [1445, 136] on button "Download" at bounding box center [1445, 136] width 30 height 25
